Goal: Information Seeking & Learning: Understand process/instructions

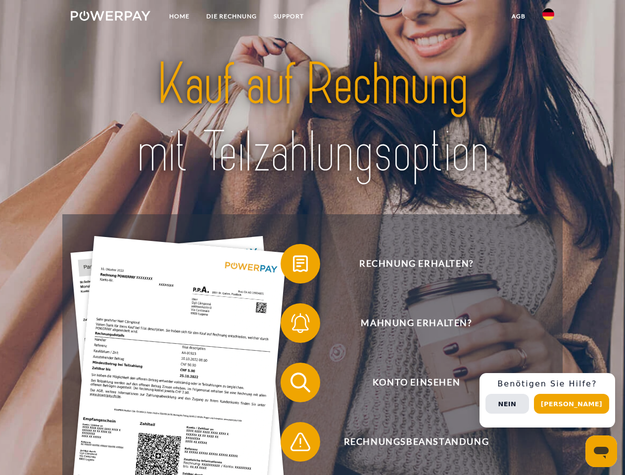
click at [110, 17] on img at bounding box center [111, 16] width 80 height 10
click at [549, 17] on img at bounding box center [549, 14] width 12 height 12
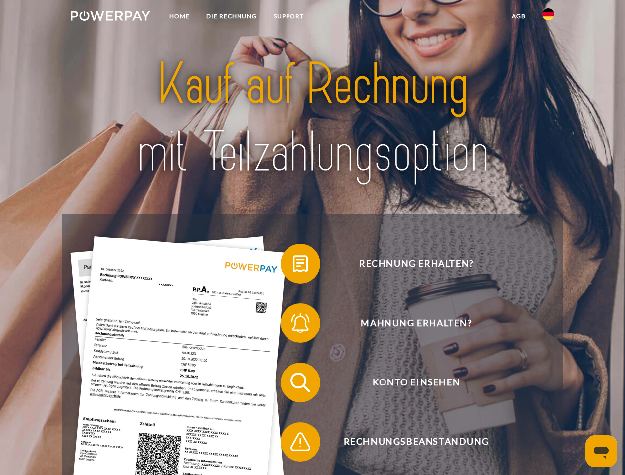
click at [518, 16] on link "agb" at bounding box center [518, 16] width 31 height 18
click at [293, 266] on span at bounding box center [286, 264] width 50 height 50
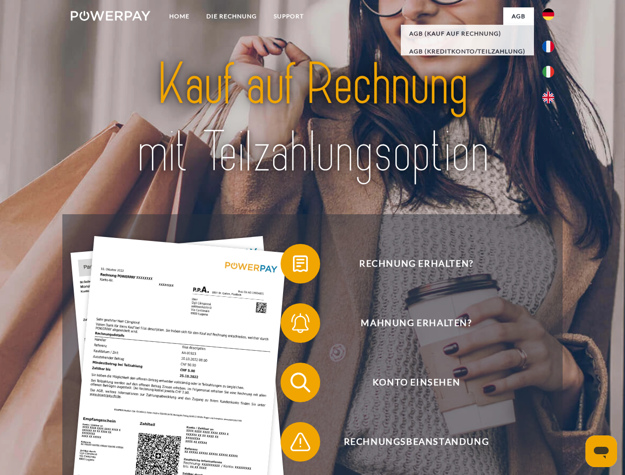
click at [293, 325] on span at bounding box center [286, 324] width 50 height 50
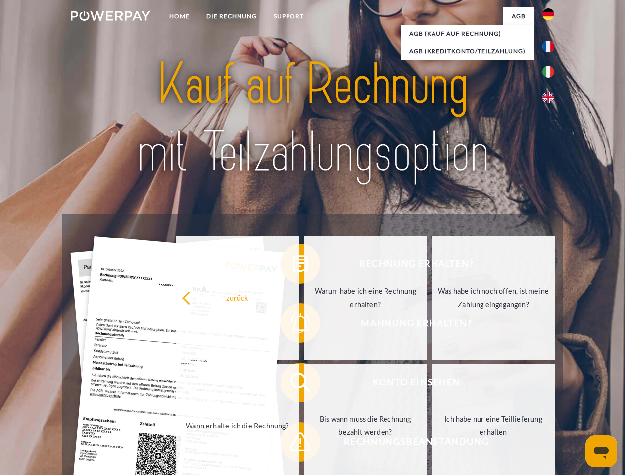
click at [304, 385] on link "Bis wann muss die Rechnung bezahlt werden?" at bounding box center [365, 426] width 123 height 124
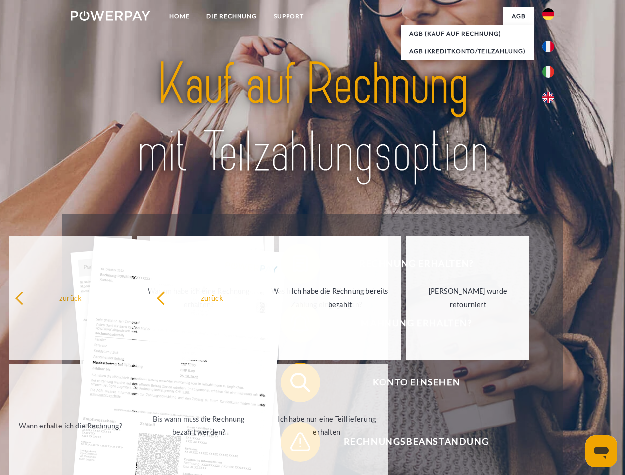
click at [293, 444] on span at bounding box center [286, 442] width 50 height 50
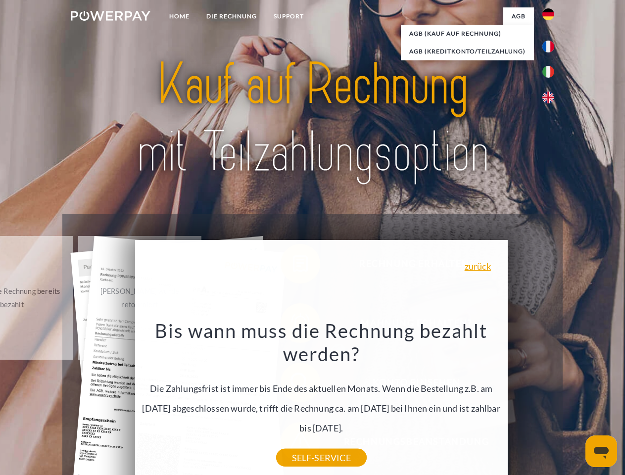
click at [551, 400] on div "Rechnung erhalten? Mahnung erhalten? Konto einsehen" at bounding box center [312, 412] width 500 height 396
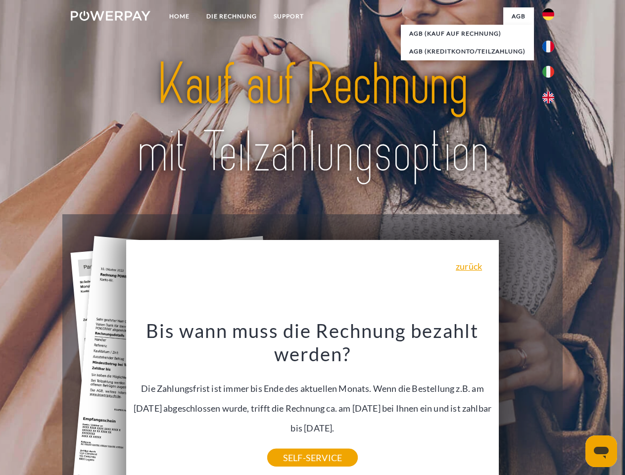
click at [527, 402] on span "Konto einsehen" at bounding box center [416, 383] width 243 height 40
click at [575, 404] on header "Home DIE RECHNUNG SUPPORT" at bounding box center [312, 342] width 625 height 684
